Goal: Check status: Check status

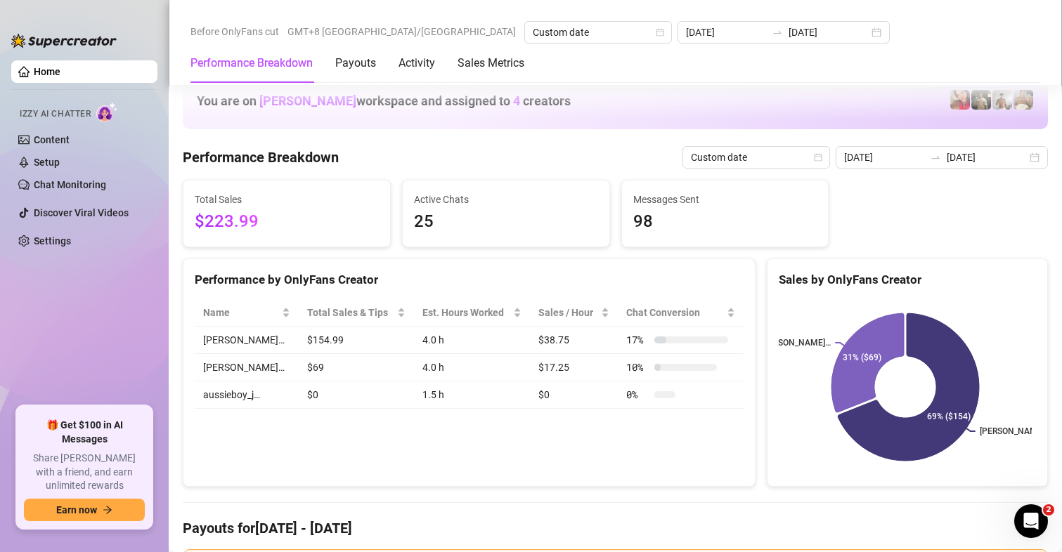
scroll to position [1897, 0]
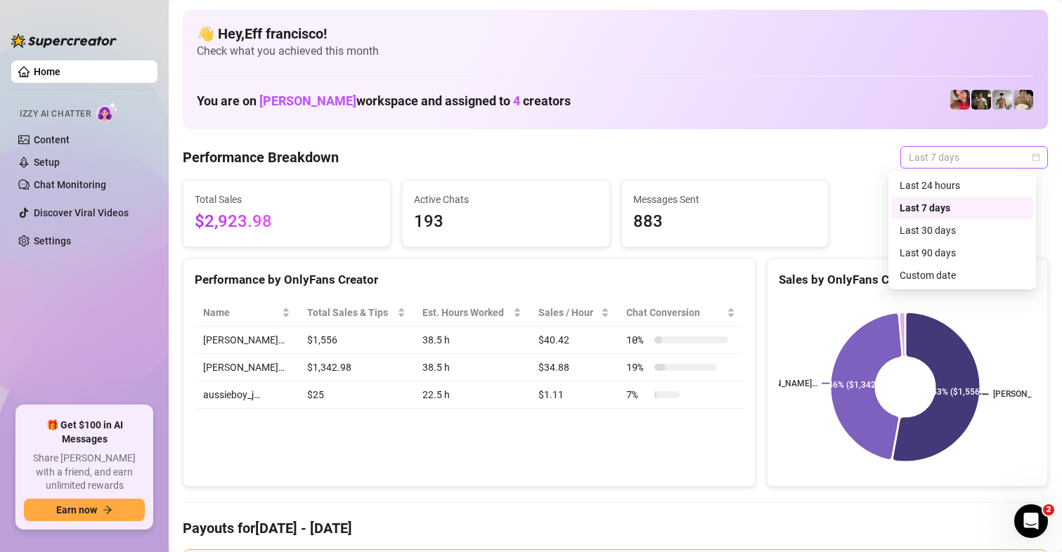
click at [914, 163] on span "Last 7 days" at bounding box center [974, 157] width 131 height 21
click at [919, 270] on div "Custom date" at bounding box center [961, 275] width 125 height 15
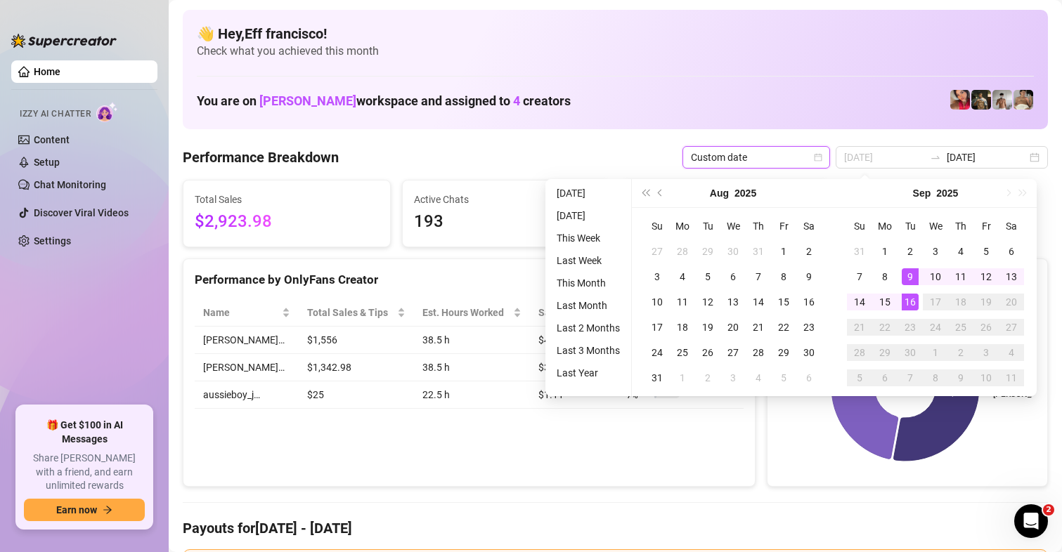
type input "[DATE]"
click at [916, 301] on div "16" at bounding box center [910, 302] width 17 height 17
click at [914, 299] on div "16" at bounding box center [910, 302] width 17 height 17
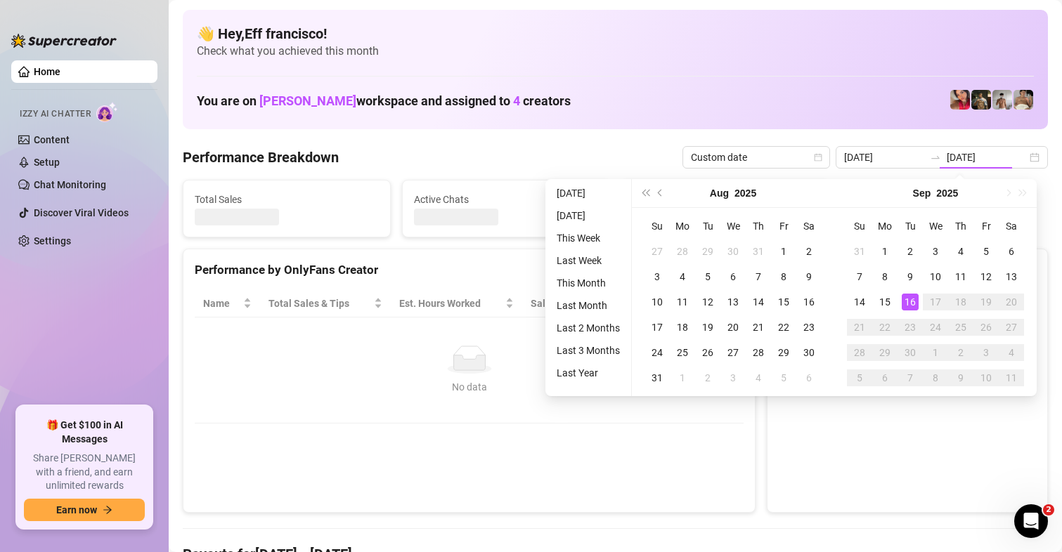
type input "[DATE]"
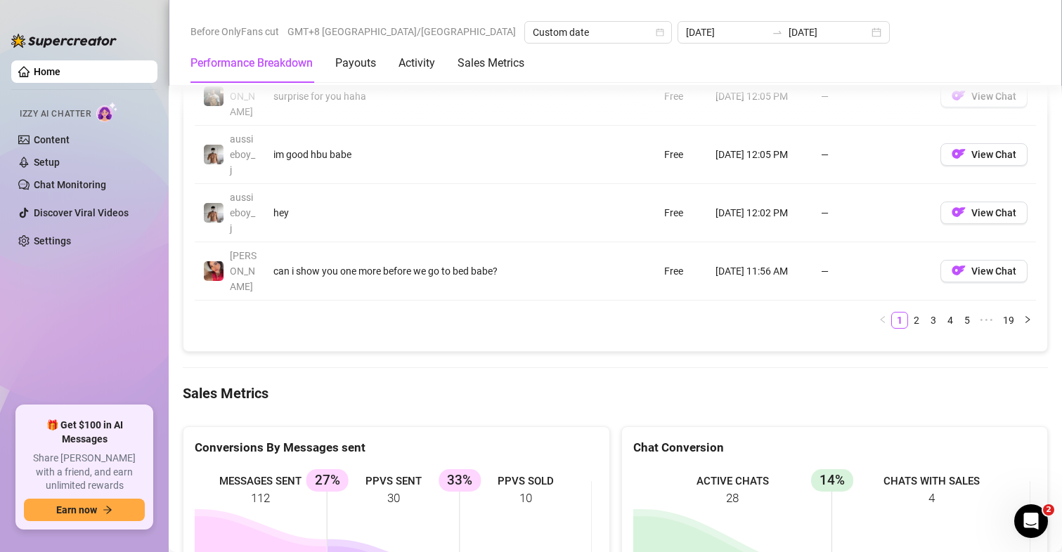
scroll to position [1897, 0]
